Goal: Task Accomplishment & Management: Manage account settings

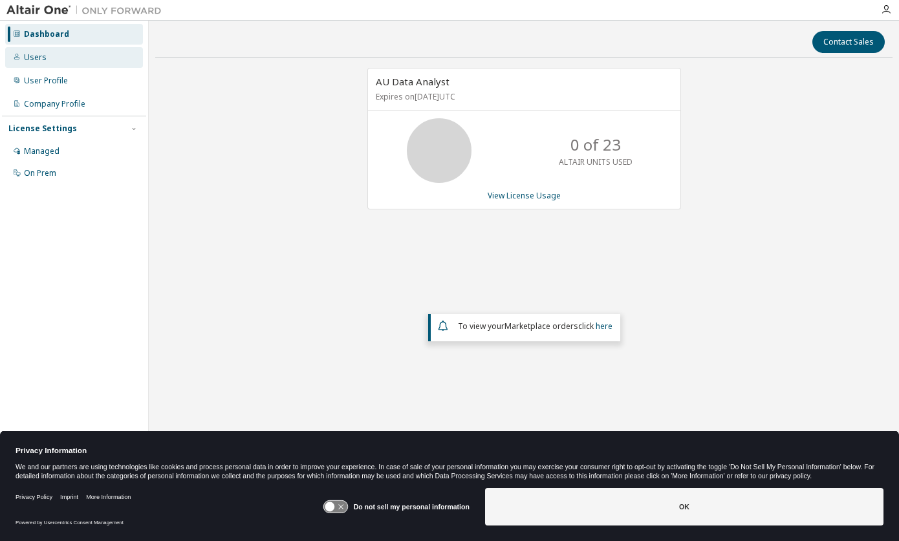
click at [36, 56] on div "Users" at bounding box center [35, 57] width 23 height 10
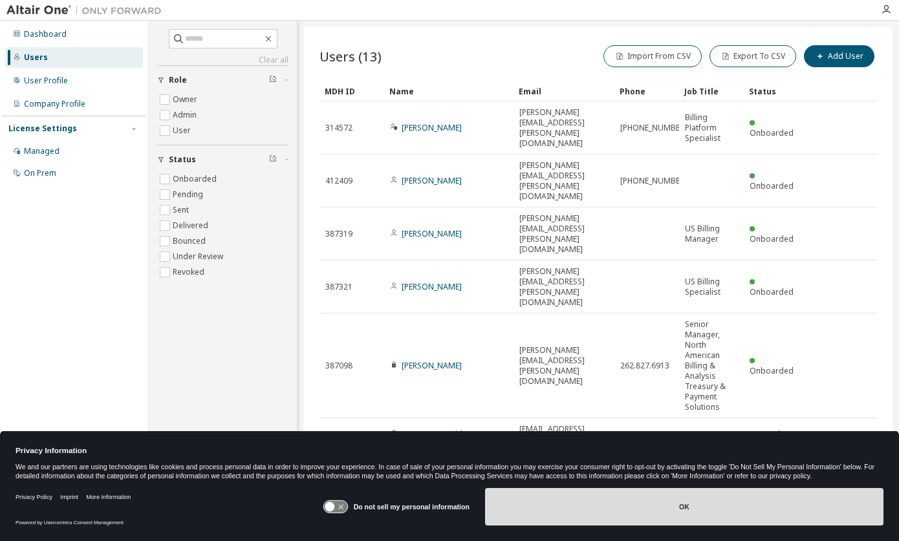
click at [682, 507] on button "OK" at bounding box center [684, 506] width 398 height 37
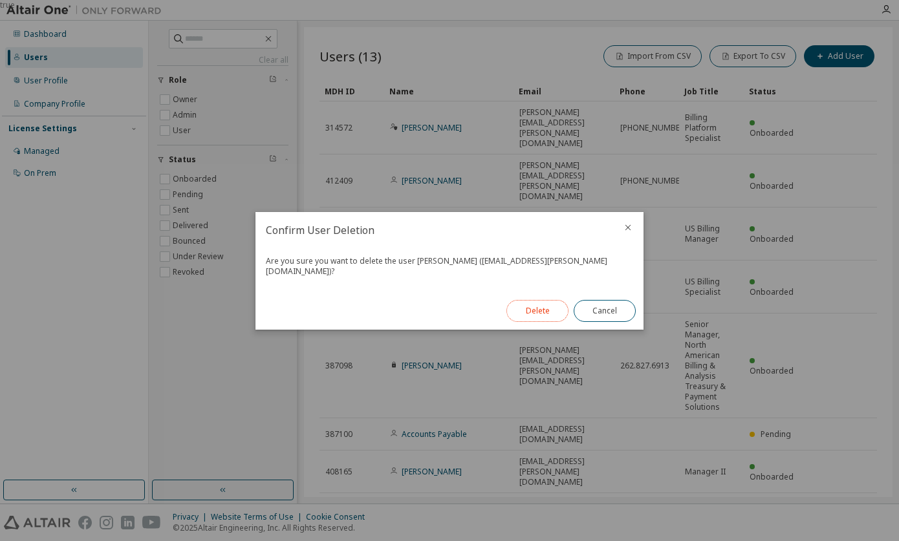
click at [540, 306] on button "Delete" at bounding box center [537, 311] width 62 height 22
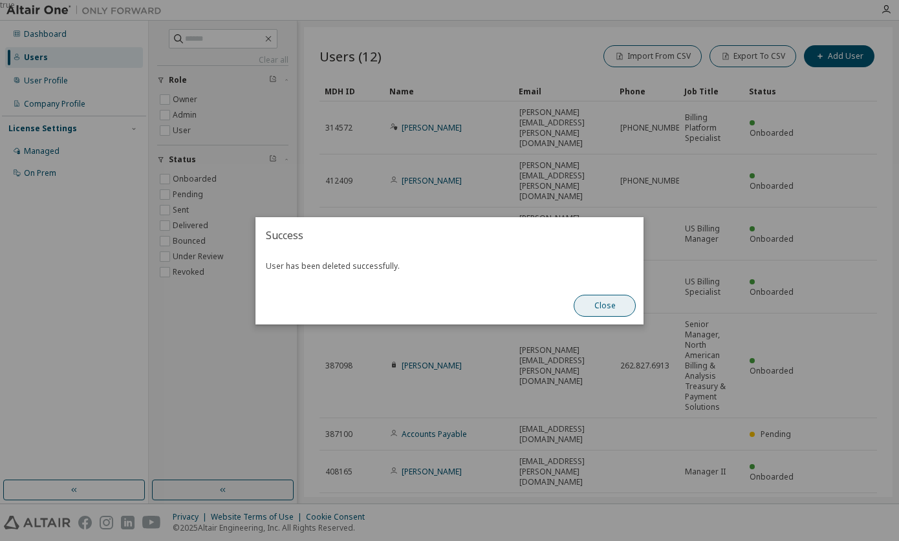
click at [597, 303] on button "Close" at bounding box center [604, 306] width 62 height 22
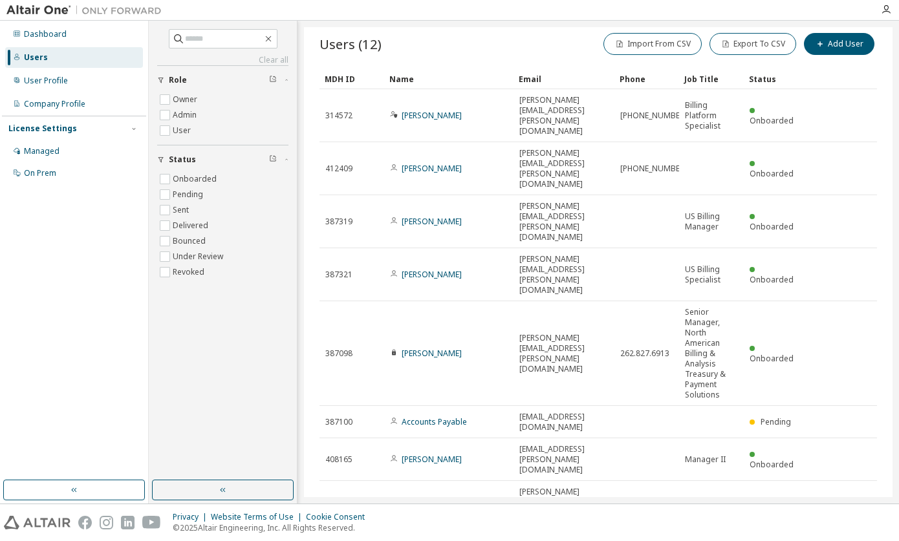
scroll to position [50, 0]
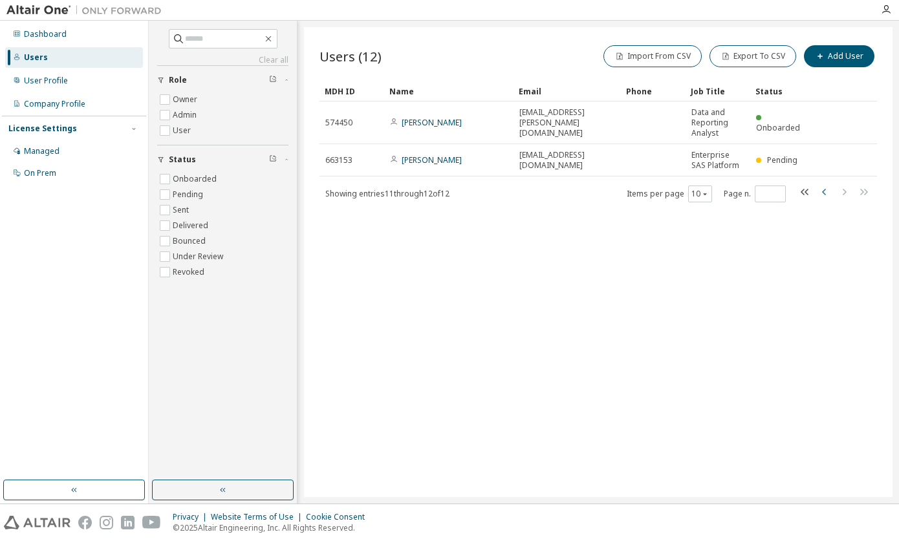
click at [825, 188] on icon "button" at bounding box center [824, 192] width 16 height 16
type input "*"
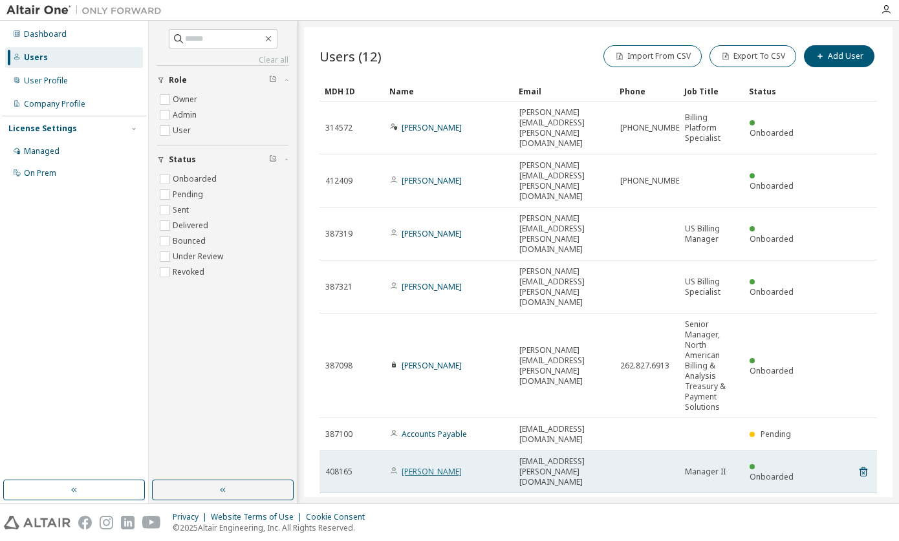
click at [427, 466] on link "Tiffany Givens" at bounding box center [431, 471] width 60 height 11
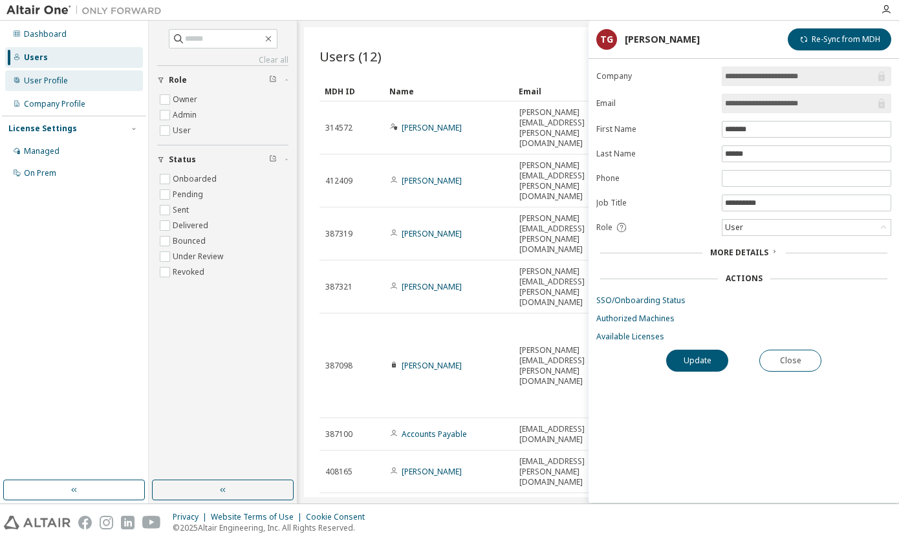
click at [57, 80] on div "User Profile" at bounding box center [46, 81] width 44 height 10
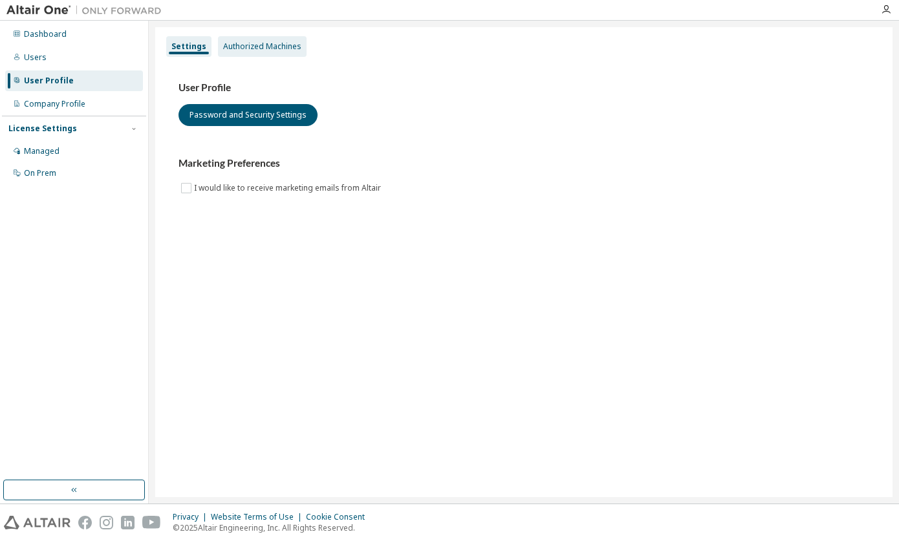
click at [242, 46] on div "Authorized Machines" at bounding box center [262, 46] width 78 height 10
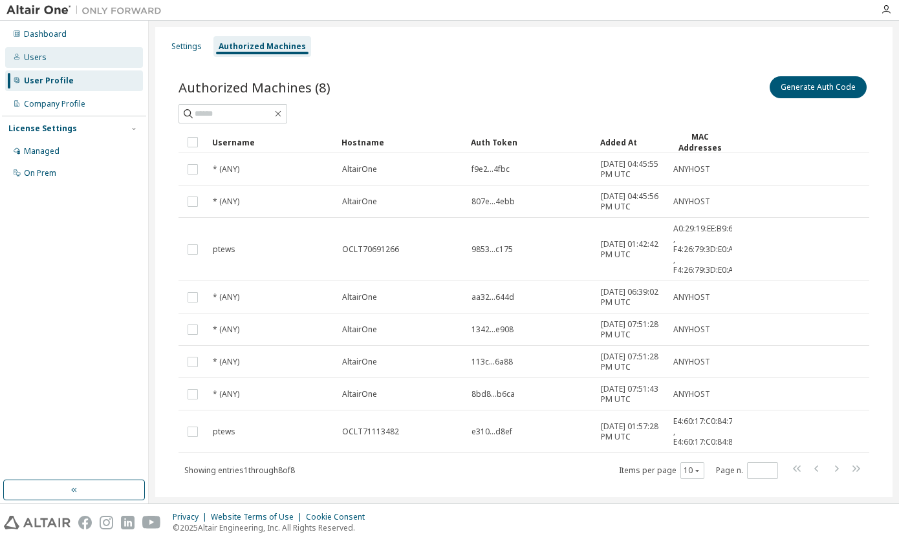
click at [36, 60] on div "Users" at bounding box center [35, 57] width 23 height 10
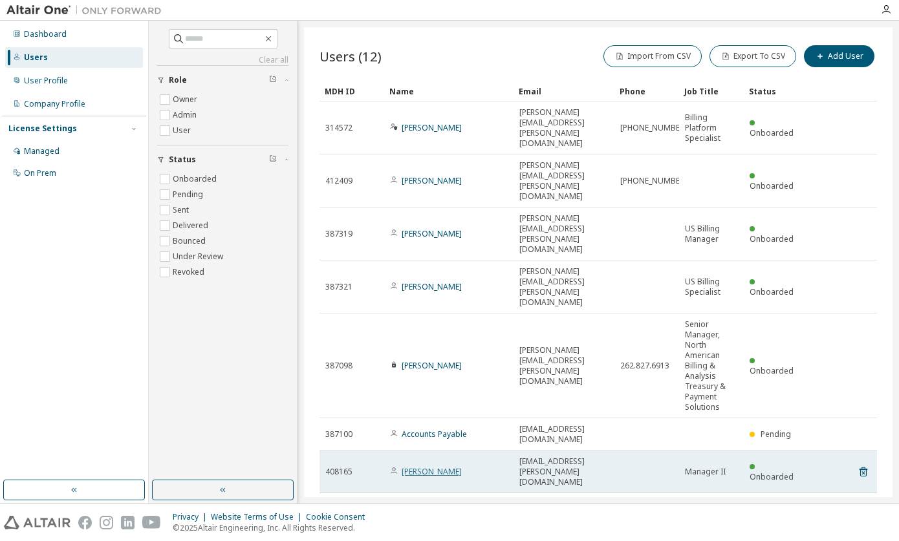
click at [431, 466] on link "Tiffany Givens" at bounding box center [431, 471] width 60 height 11
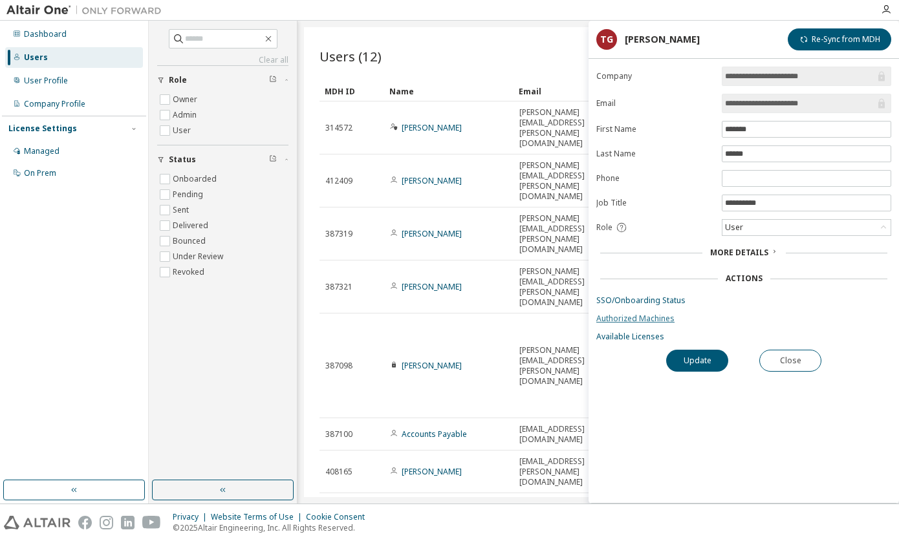
click at [646, 320] on link "Authorized Machines" at bounding box center [743, 319] width 295 height 10
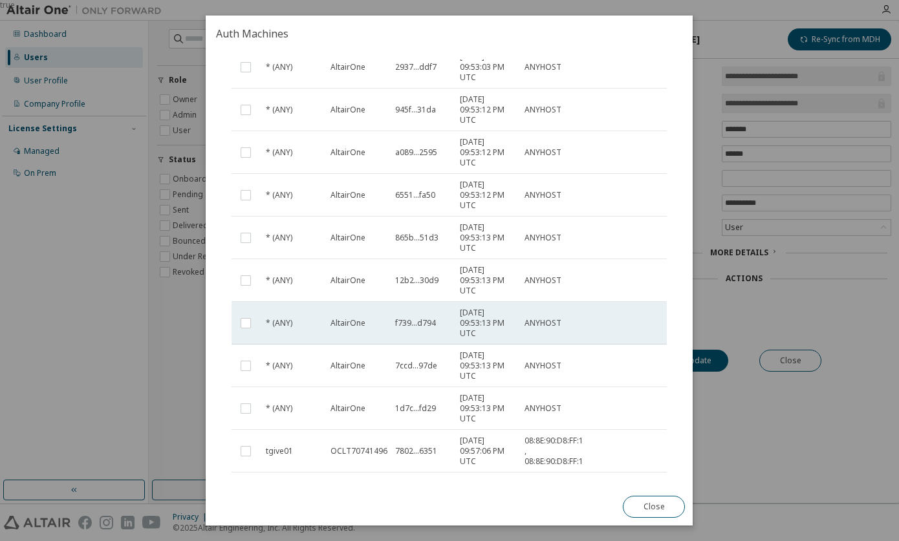
scroll to position [160, 0]
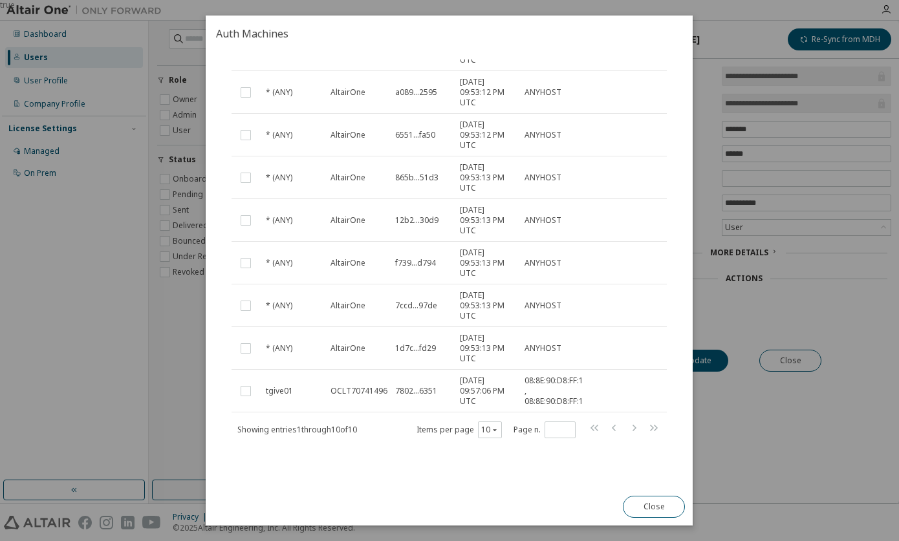
click at [661, 507] on button "Close" at bounding box center [654, 507] width 62 height 22
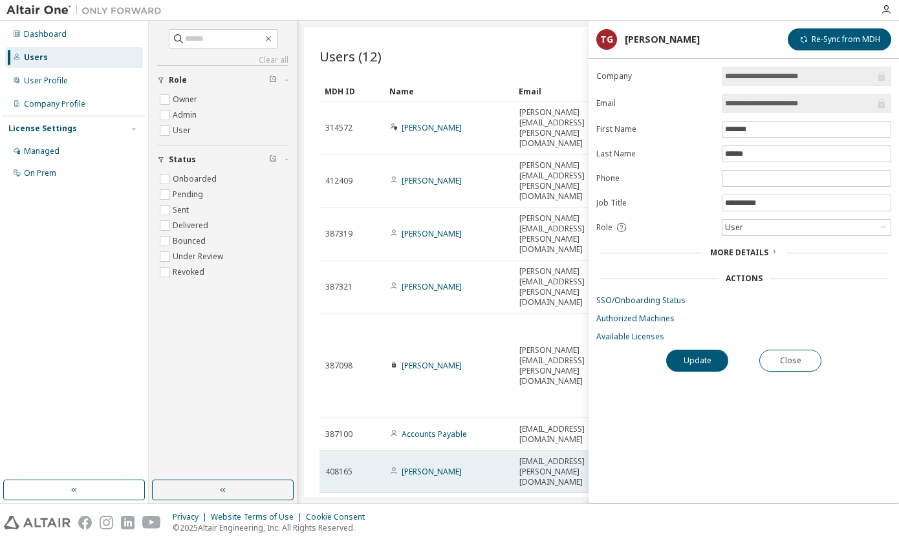
click at [490, 467] on div "Tiffany Givens" at bounding box center [449, 472] width 118 height 10
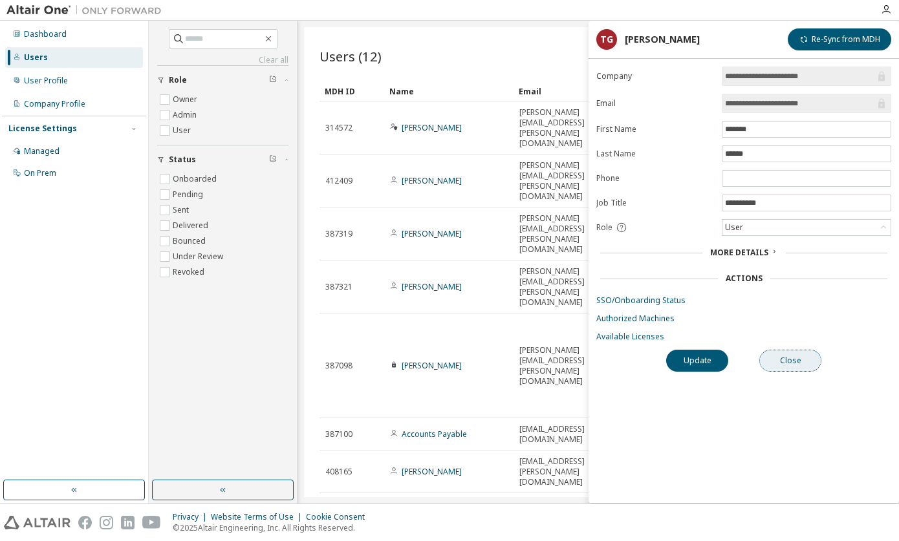
click at [791, 361] on button "Close" at bounding box center [790, 361] width 62 height 22
